Goal: Find specific page/section: Find specific page/section

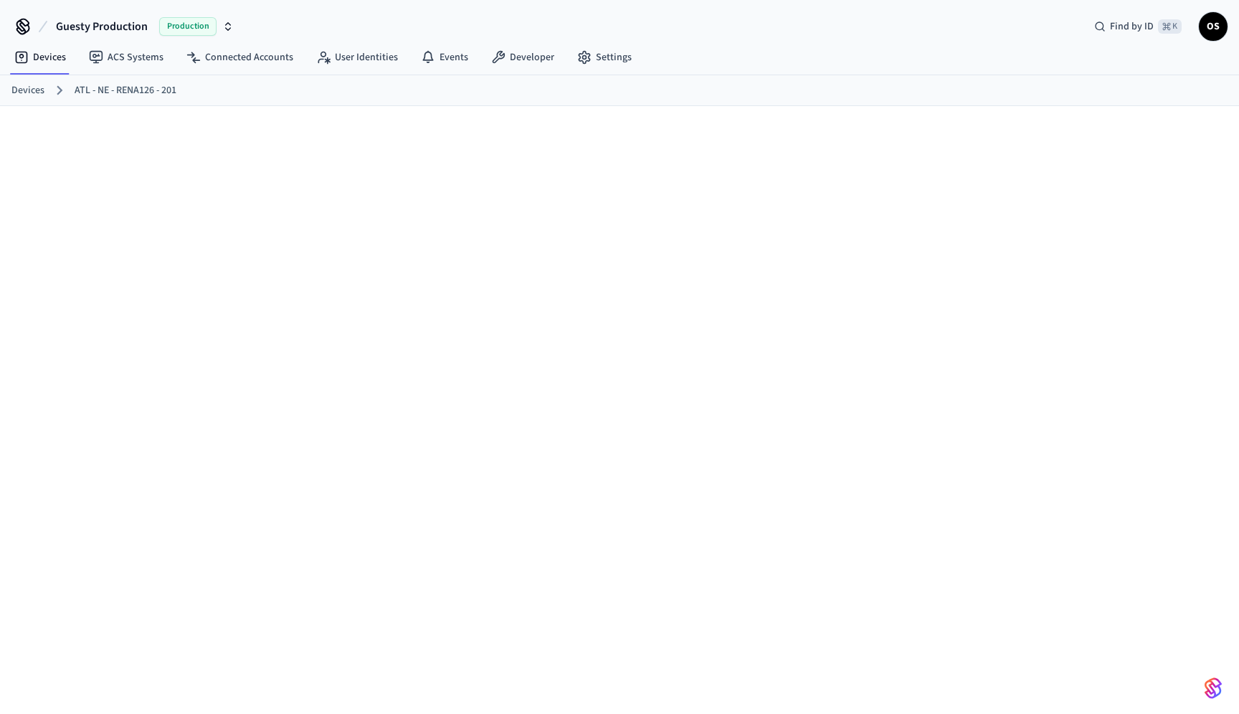
click at [138, 87] on link "ATL - NE - RENA126 - 201" at bounding box center [126, 90] width 102 height 15
click at [143, 92] on link "ATL - NE - RENA126 - 201" at bounding box center [126, 90] width 102 height 15
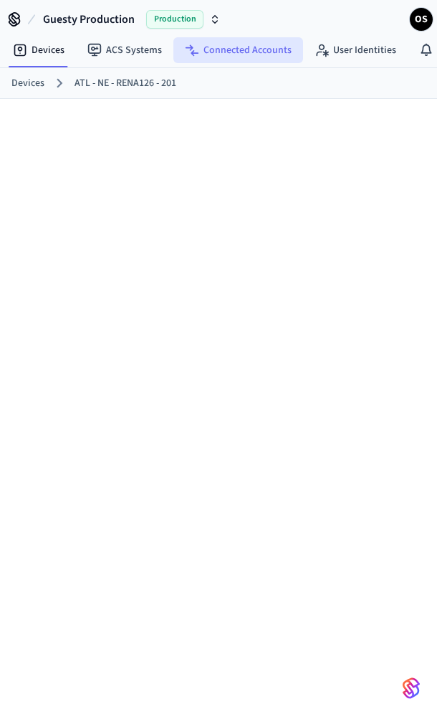
click at [254, 48] on link "Connected Accounts" at bounding box center [238, 50] width 130 height 26
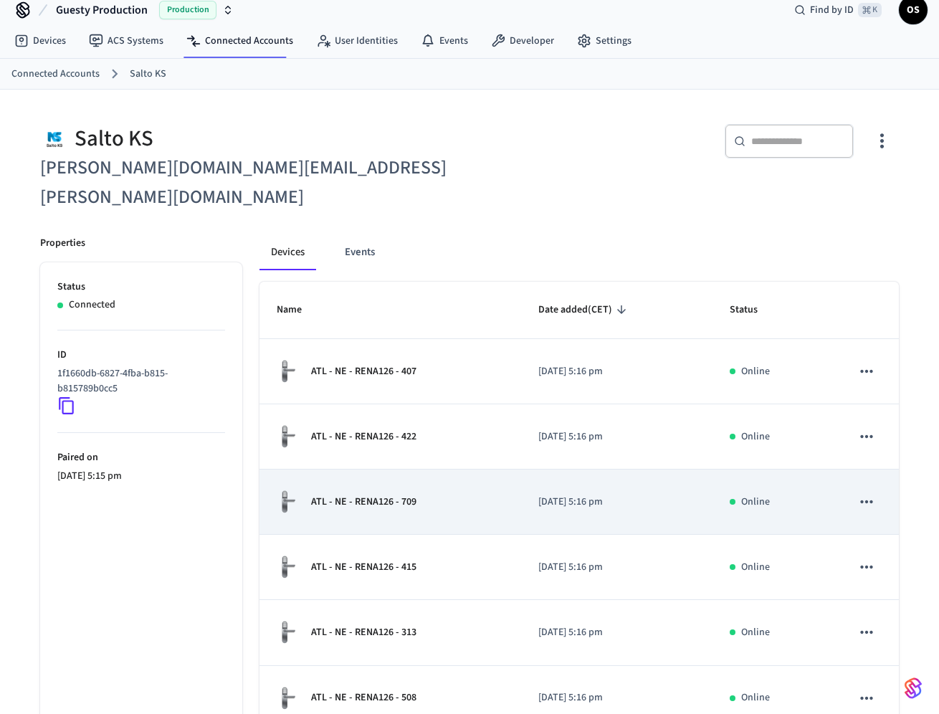
scroll to position [335, 0]
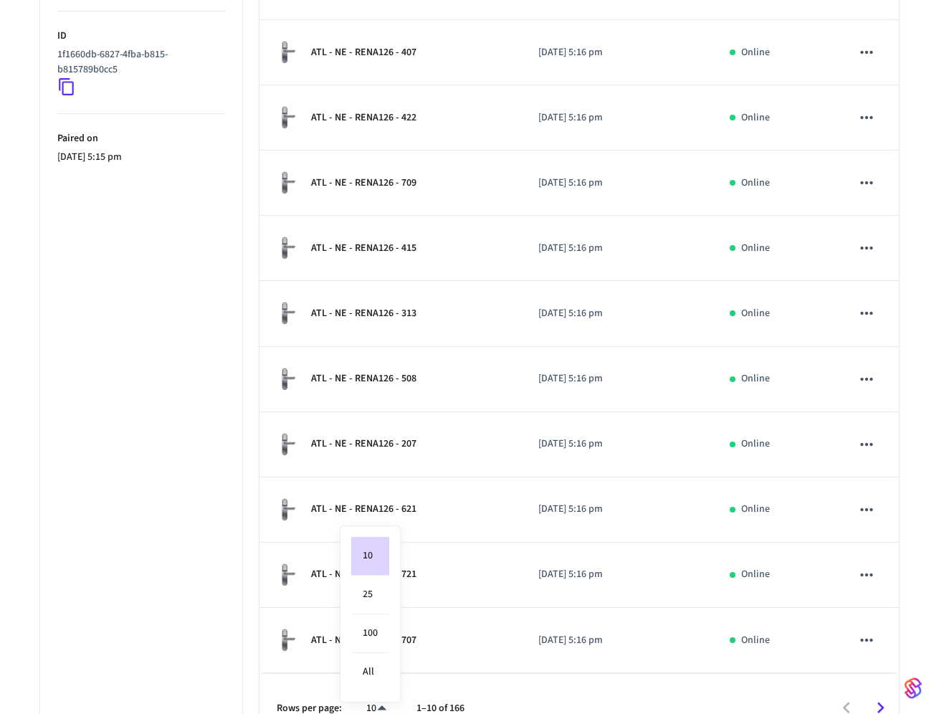
click at [387, 677] on body "Guesty Production Production Find by ID ⌘ K OS Devices ACS Systems Connected Ac…" at bounding box center [469, 204] width 939 height 1078
click at [437, 668] on div at bounding box center [469, 357] width 939 height 714
click at [437, 697] on icon "Go to next page" at bounding box center [881, 708] width 22 height 22
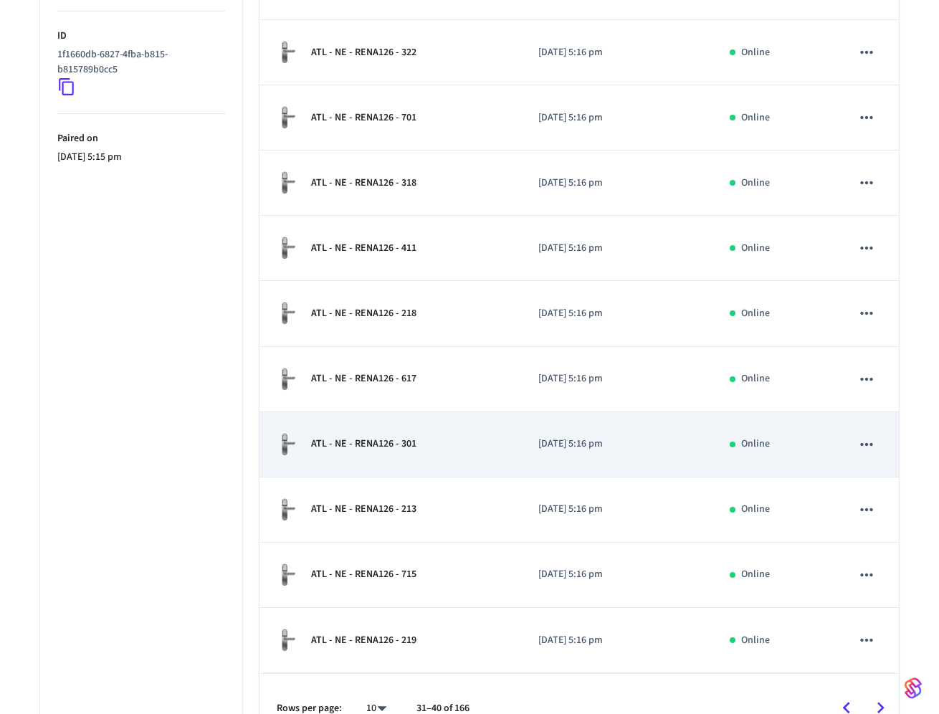
click at [437, 432] on div "ATL - NE - RENA126 - 301" at bounding box center [391, 444] width 228 height 24
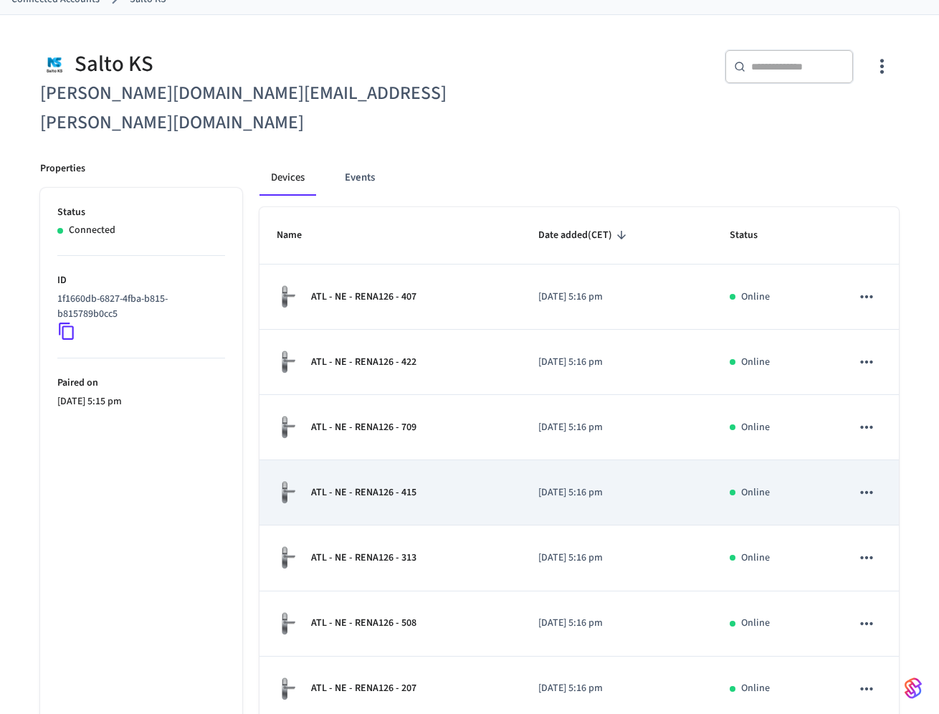
scroll to position [335, 0]
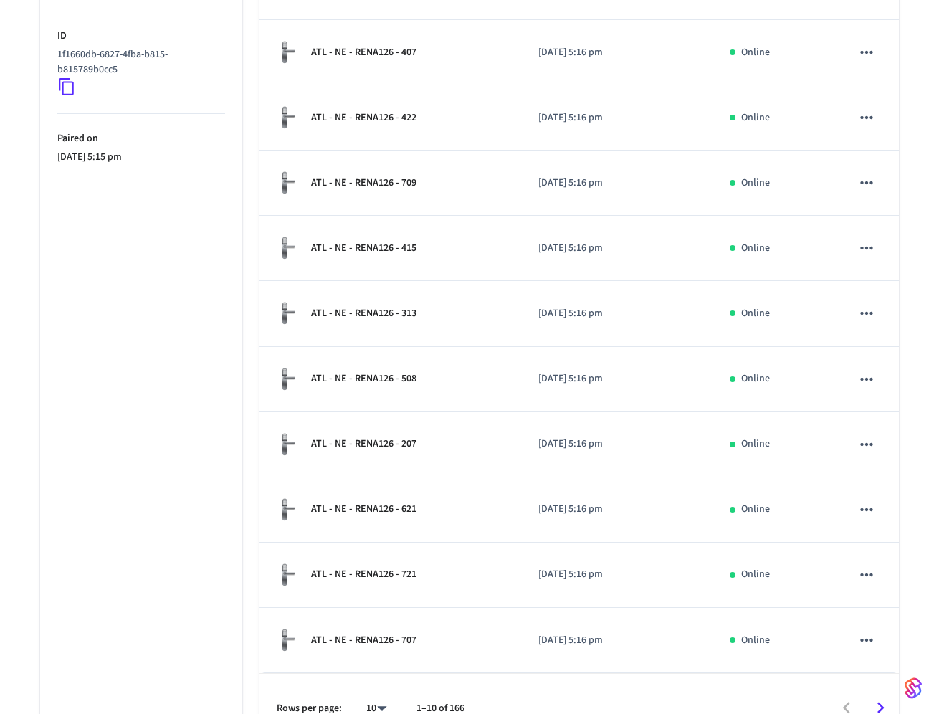
click at [437, 697] on icon "Go to next page" at bounding box center [881, 708] width 22 height 22
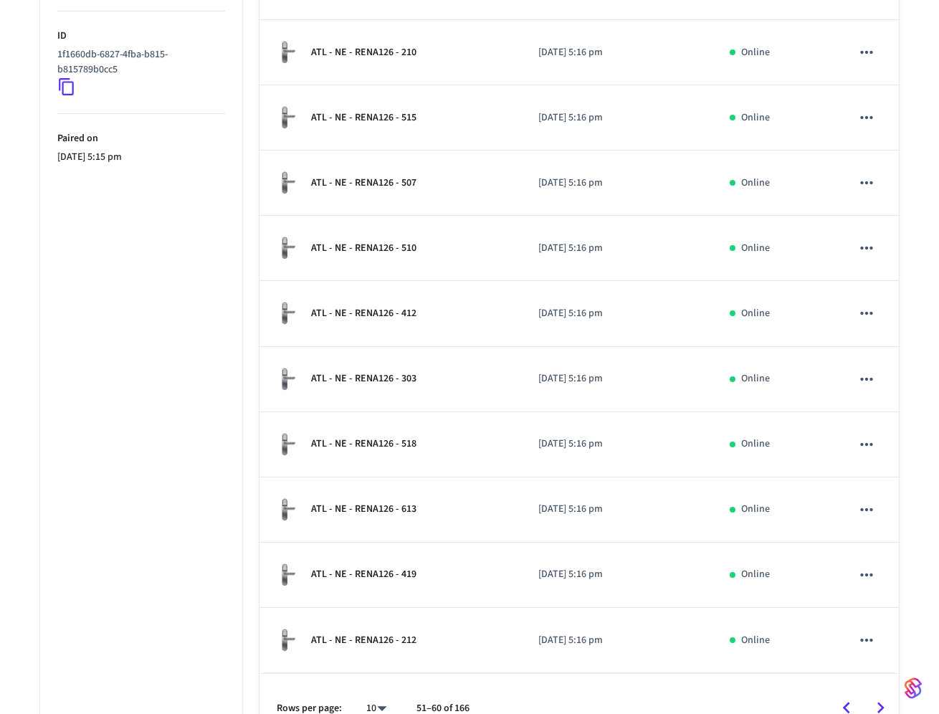
click at [437, 697] on icon "Go to next page" at bounding box center [881, 708] width 22 height 22
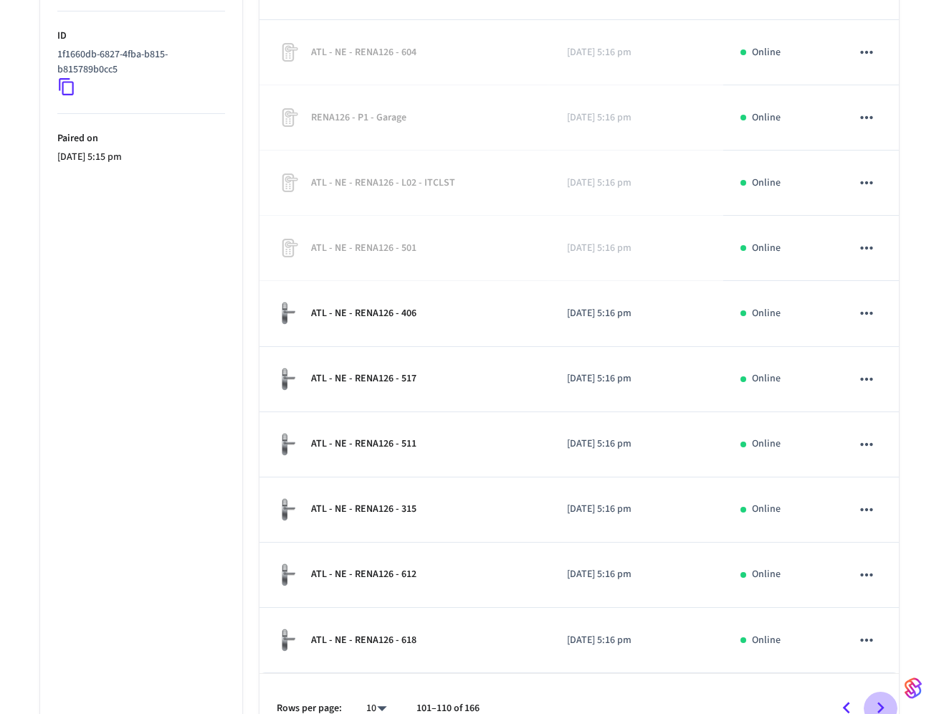
click at [437, 697] on icon "Go to next page" at bounding box center [881, 708] width 22 height 22
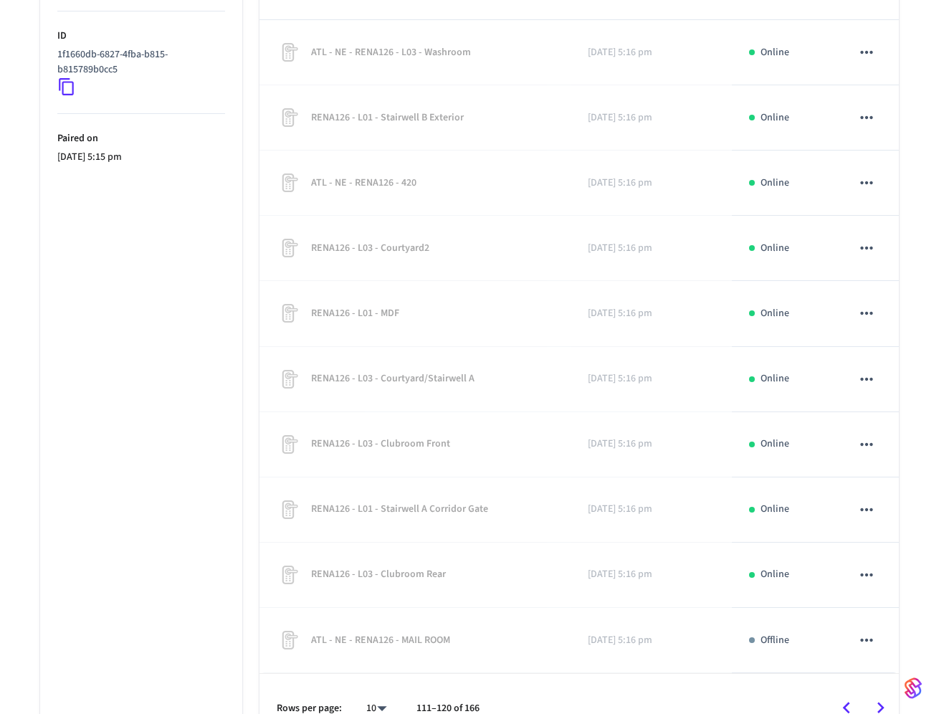
click at [437, 697] on icon "Go to previous page" at bounding box center [846, 708] width 22 height 22
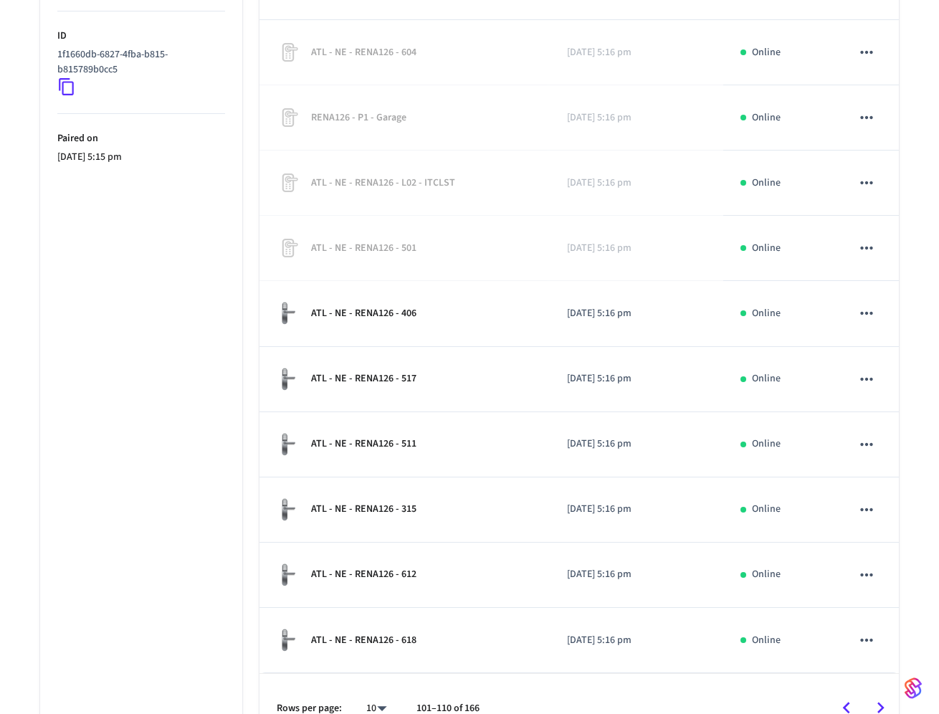
click at [437, 703] on icon "Go to previous page" at bounding box center [846, 708] width 7 height 11
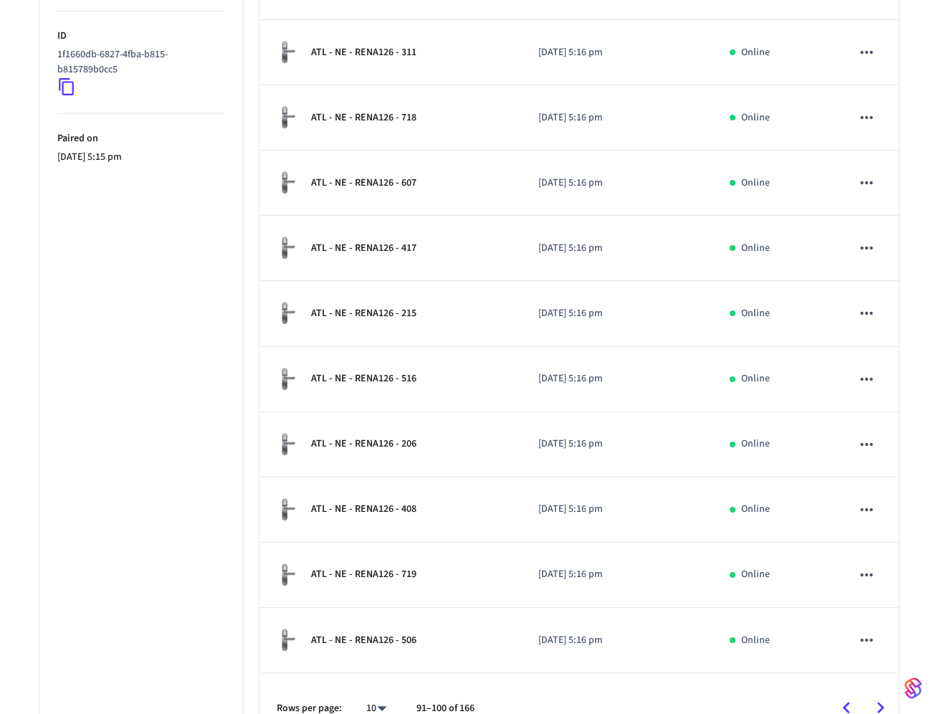
click at [437, 703] on icon "Go to previous page" at bounding box center [846, 708] width 7 height 11
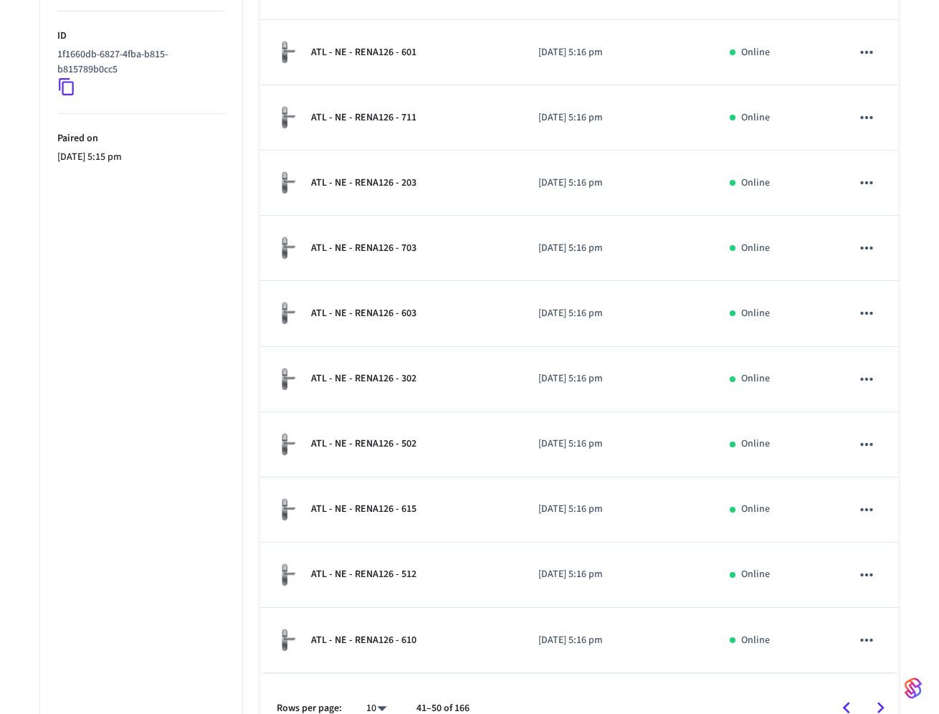
click at [437, 703] on icon "Go to previous page" at bounding box center [846, 708] width 7 height 11
click at [437, 691] on div at bounding box center [688, 708] width 419 height 34
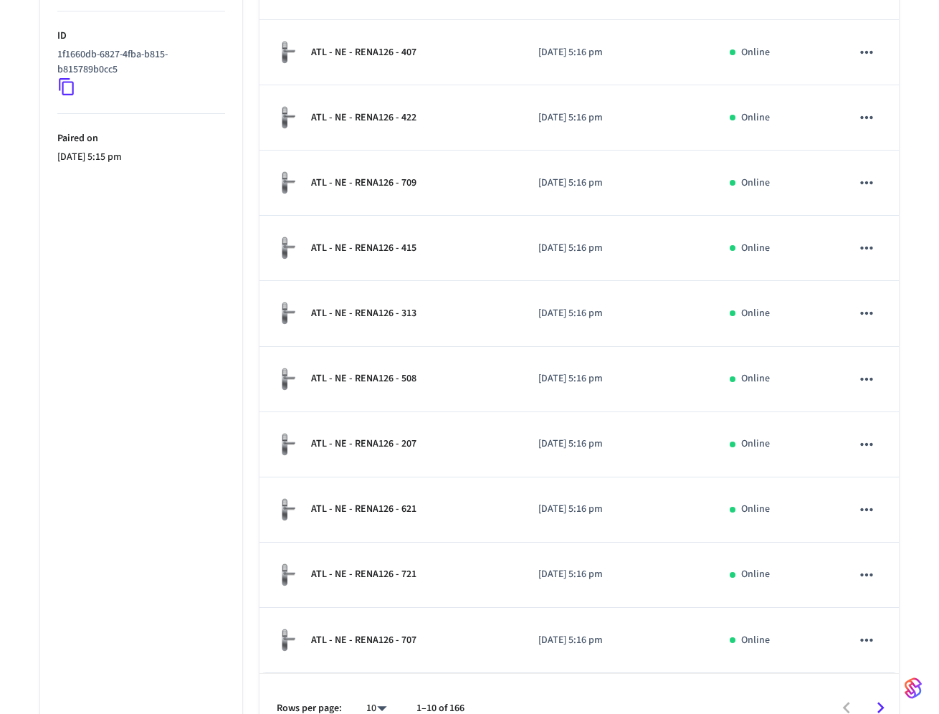
click at [437, 691] on div at bounding box center [688, 708] width 419 height 34
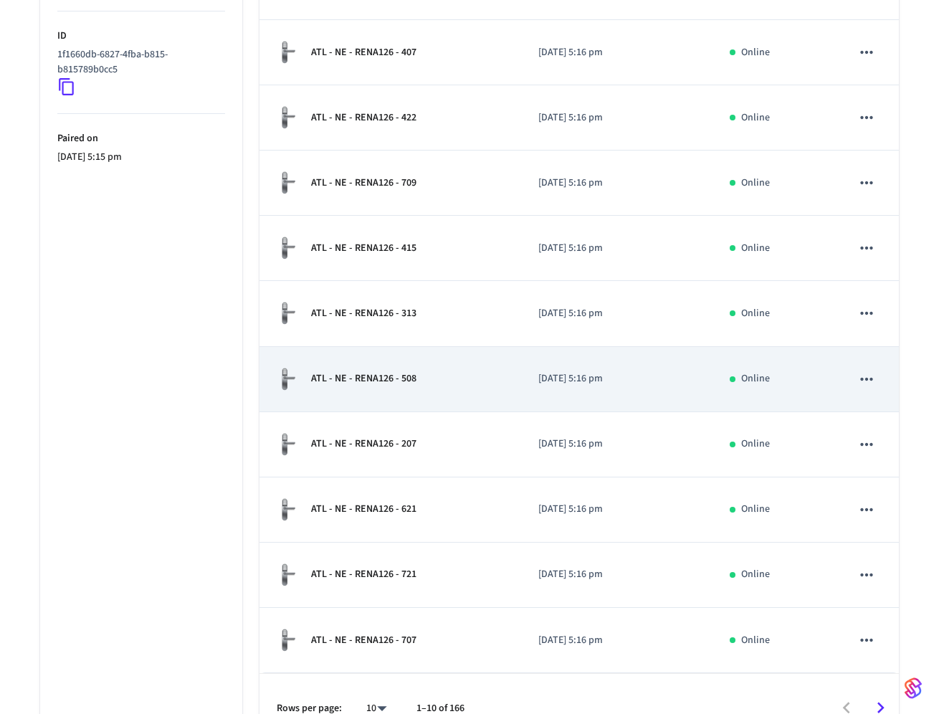
scroll to position [0, 0]
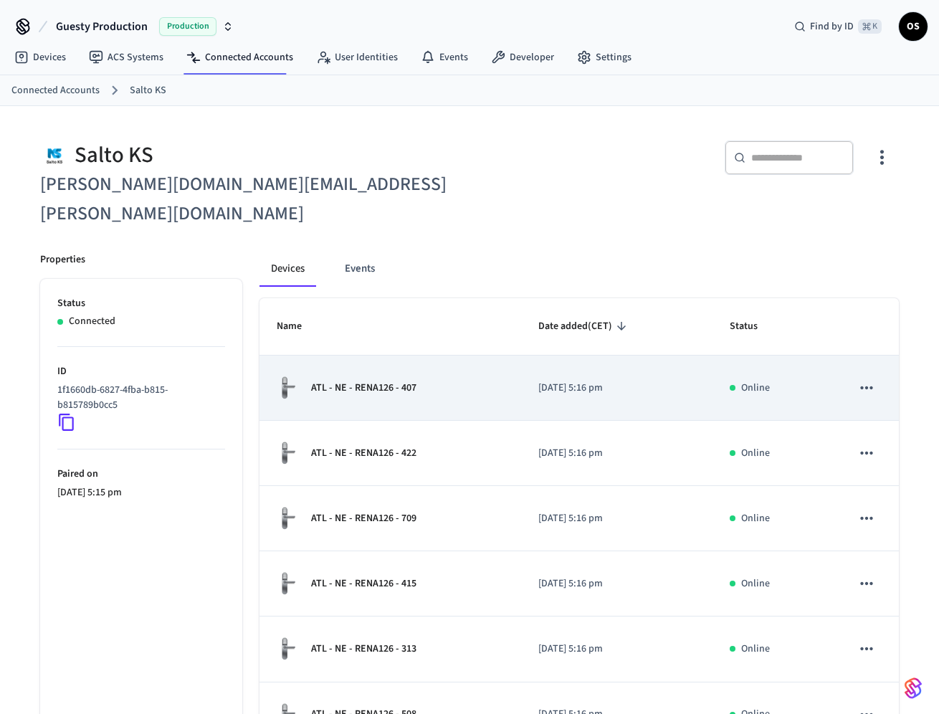
click at [437, 378] on icon "sticky table" at bounding box center [866, 387] width 19 height 19
